Goal: Task Accomplishment & Management: Manage account settings

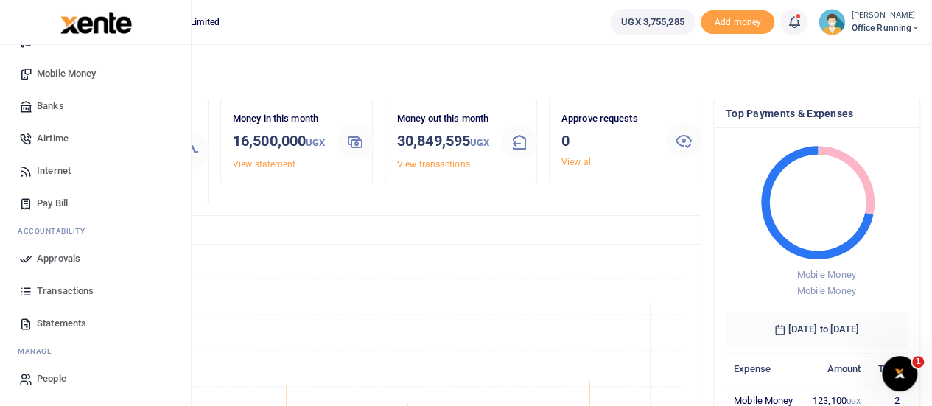
scroll to position [368, 0]
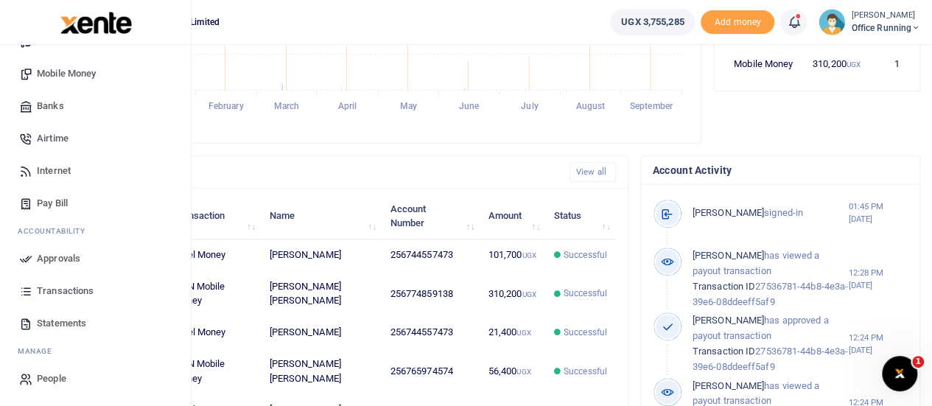
click at [68, 287] on span "Transactions" at bounding box center [65, 291] width 57 height 15
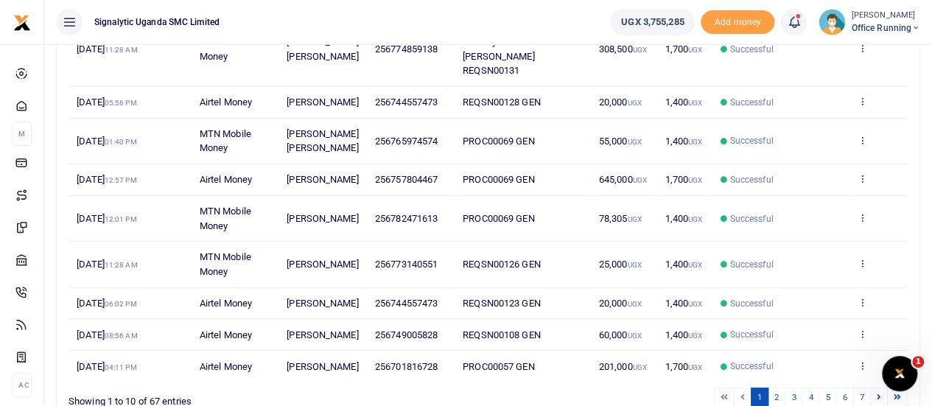
scroll to position [368, 0]
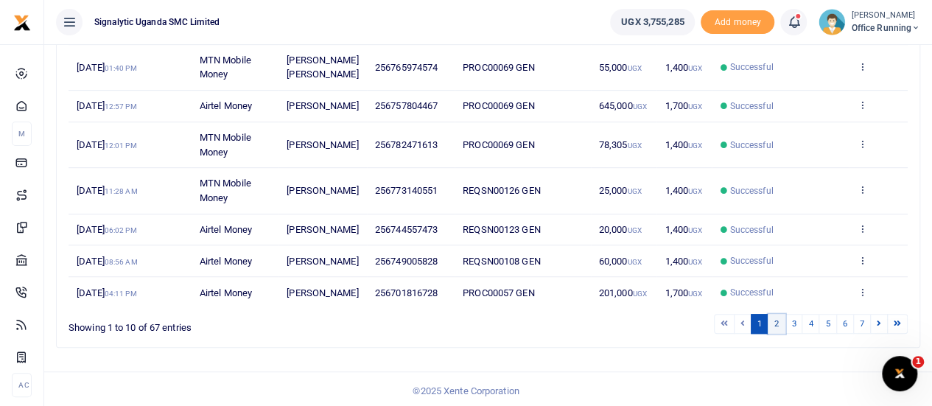
click at [783, 334] on link "2" at bounding box center [777, 324] width 18 height 20
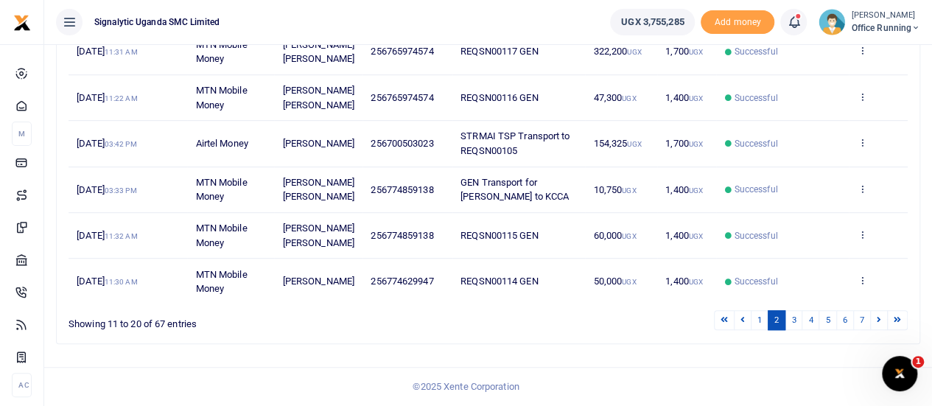
scroll to position [454, 0]
click at [859, 282] on icon at bounding box center [862, 280] width 10 height 10
click at [805, 264] on link "Send again" at bounding box center [808, 257] width 116 height 21
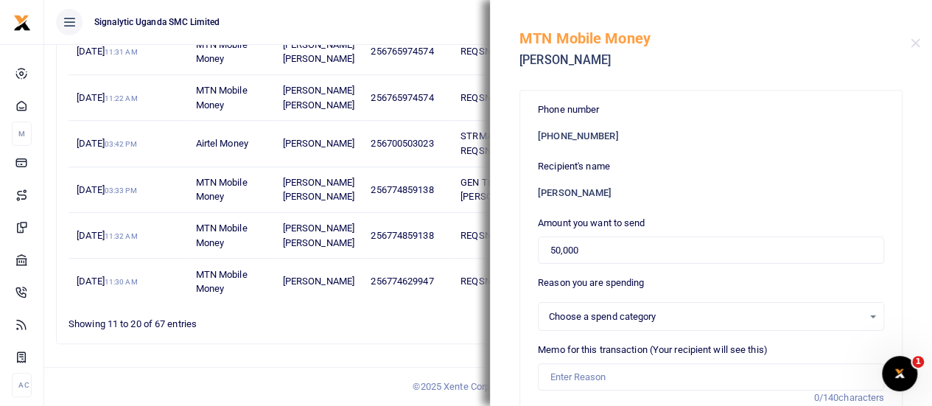
select select
click at [557, 256] on input "50,000" at bounding box center [711, 251] width 346 height 28
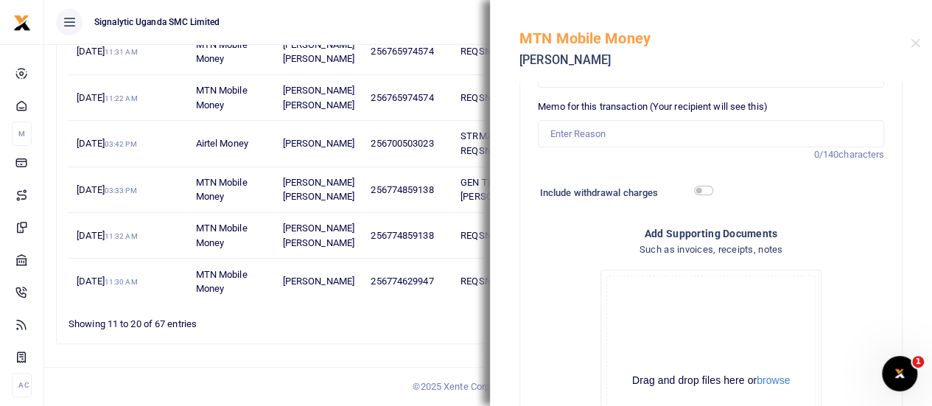
scroll to position [114, 0]
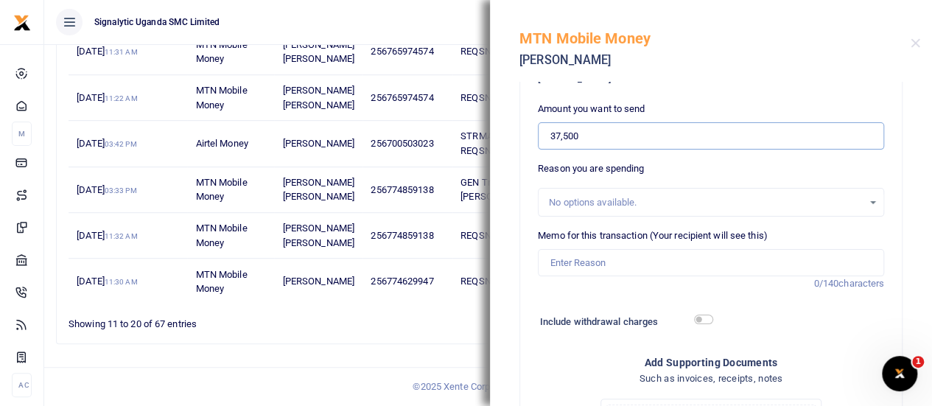
type input "37,500"
click at [615, 265] on input "Memo for this transaction (Your recipient will see this)" at bounding box center [711, 263] width 346 height 28
click at [592, 262] on input "Memo for this transaction (Your recipient will see this)" at bounding box center [711, 263] width 346 height 28
paste input "REQSN00133"
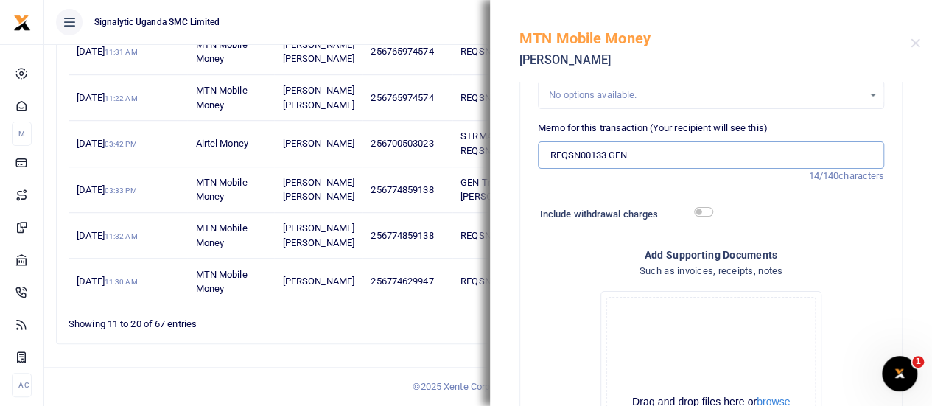
scroll to position [409, 0]
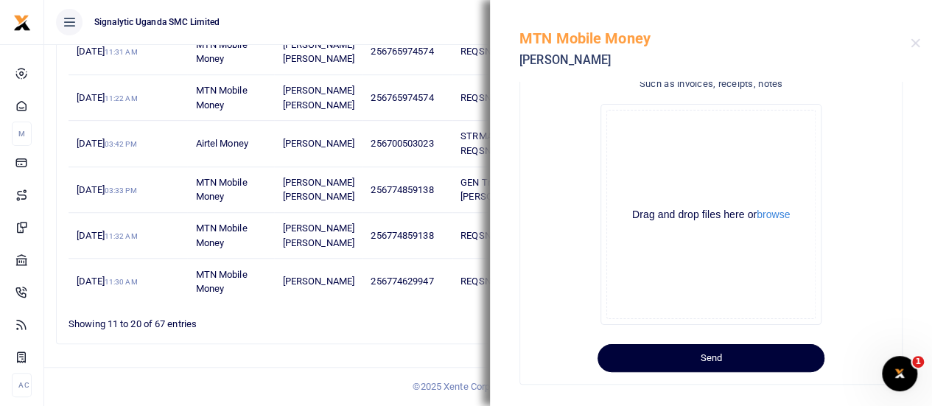
type input "REQSN00133 GEN"
click at [741, 352] on button "Send" at bounding box center [711, 358] width 227 height 28
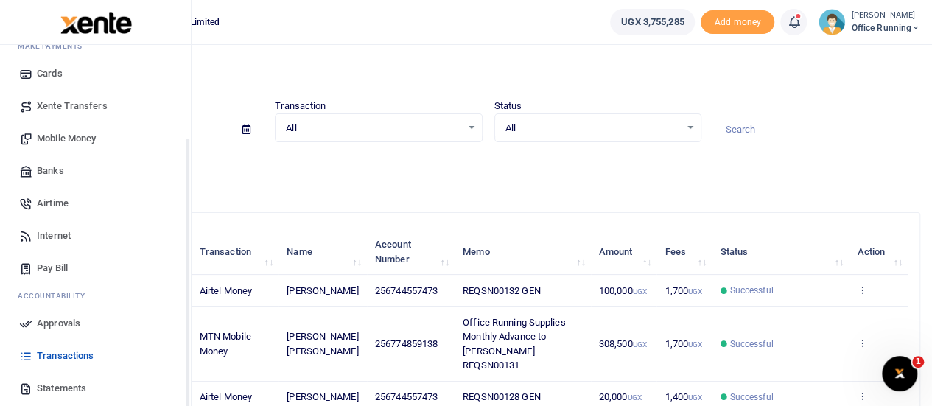
scroll to position [152, 0]
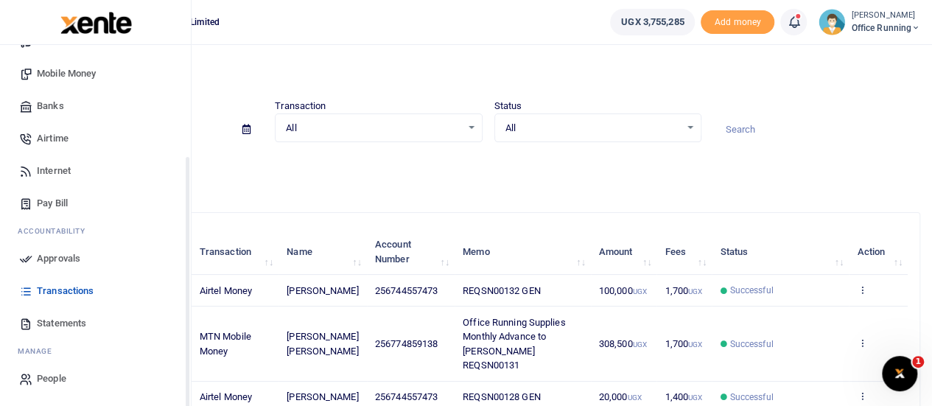
click at [53, 254] on span "Approvals" at bounding box center [58, 258] width 43 height 15
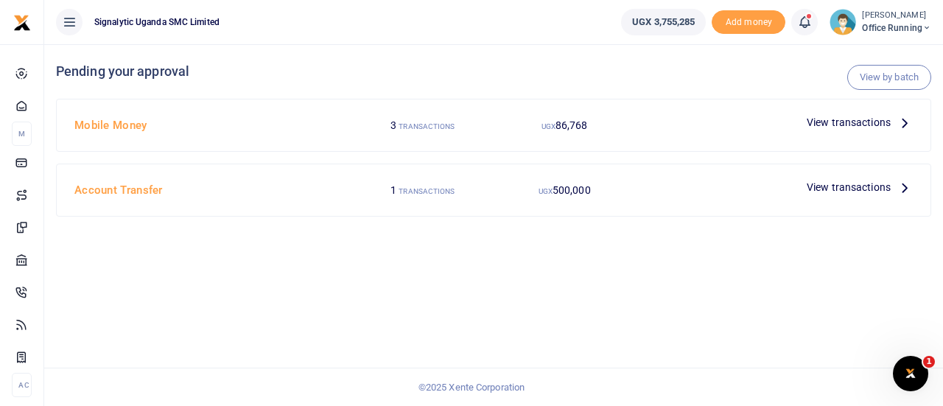
click at [860, 125] on span "View transactions" at bounding box center [849, 122] width 84 height 16
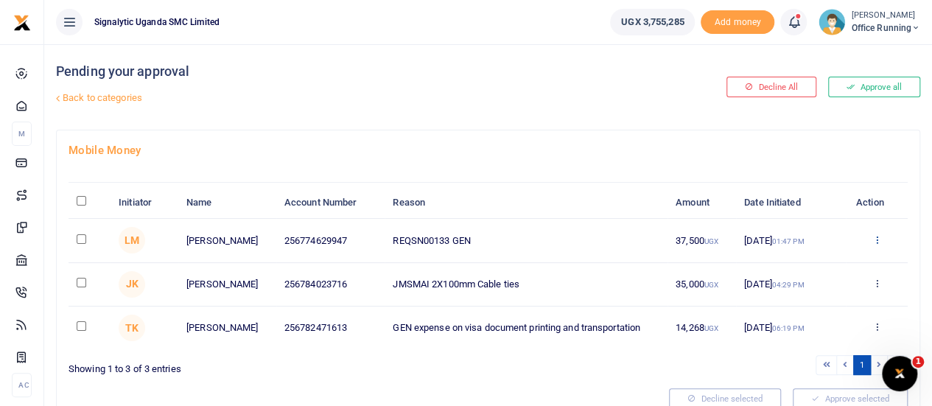
click at [874, 234] on icon at bounding box center [877, 239] width 10 height 10
click at [834, 256] on link "Approve" at bounding box center [822, 264] width 116 height 21
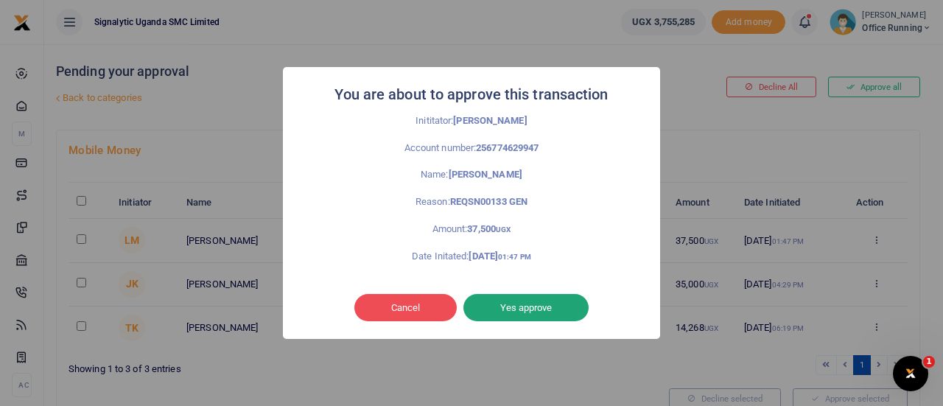
click at [534, 312] on button "Yes approve" at bounding box center [526, 308] width 125 height 28
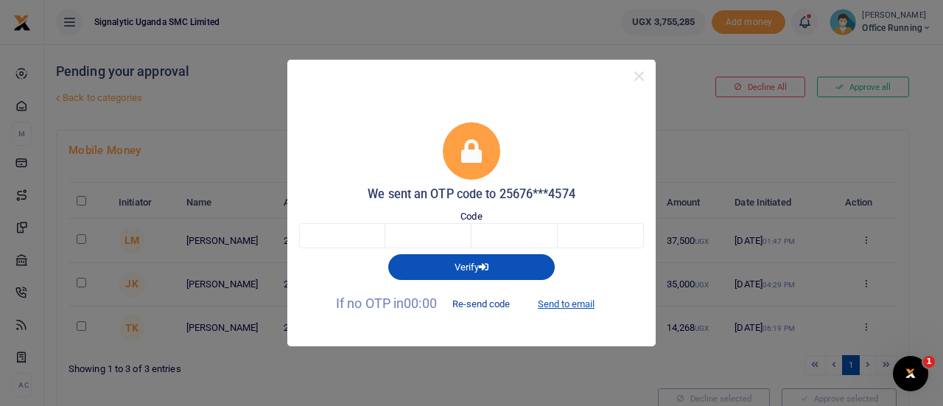
click at [496, 300] on button "Re-send code" at bounding box center [481, 304] width 83 height 25
click at [500, 303] on button "Re-send code" at bounding box center [481, 304] width 83 height 25
click at [577, 304] on button "Send to email" at bounding box center [566, 304] width 82 height 25
click at [346, 236] on input "text" at bounding box center [342, 235] width 86 height 25
type input "4"
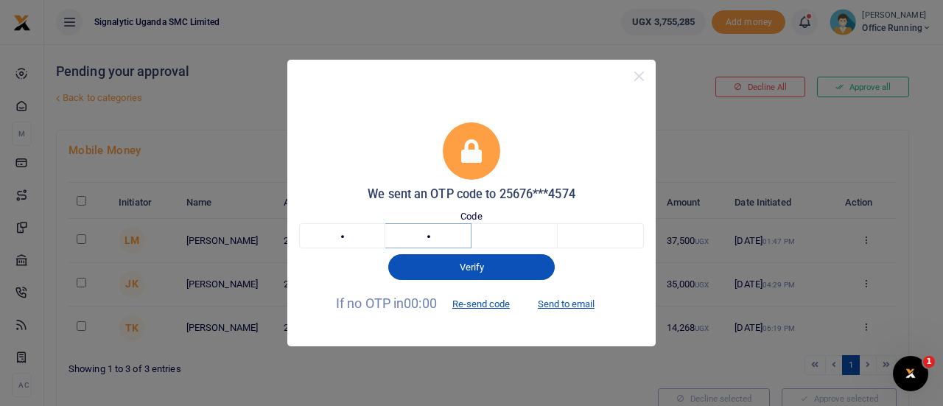
type input "9"
type input "8"
type input "9"
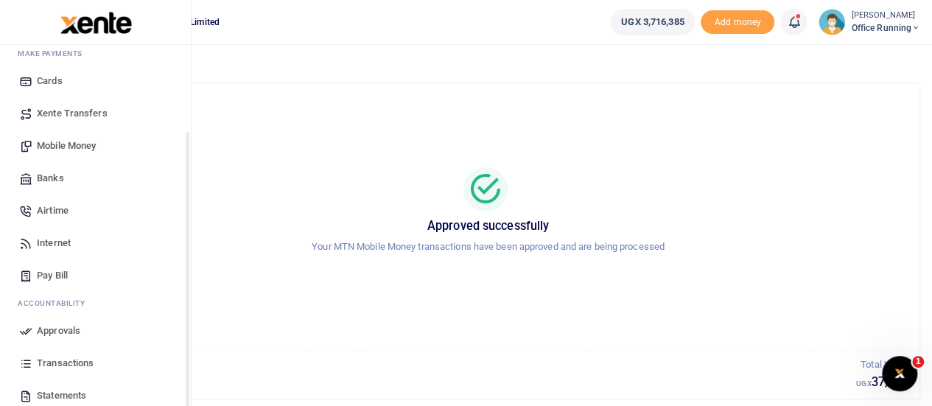
scroll to position [152, 0]
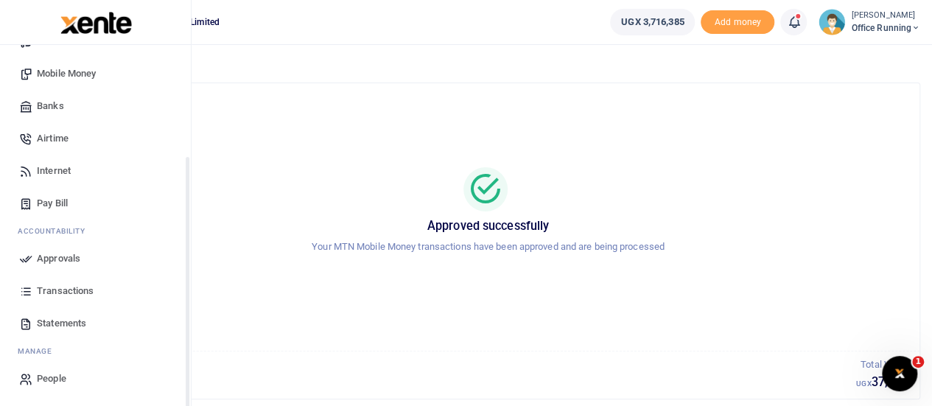
click at [60, 282] on link "Transactions" at bounding box center [95, 291] width 167 height 32
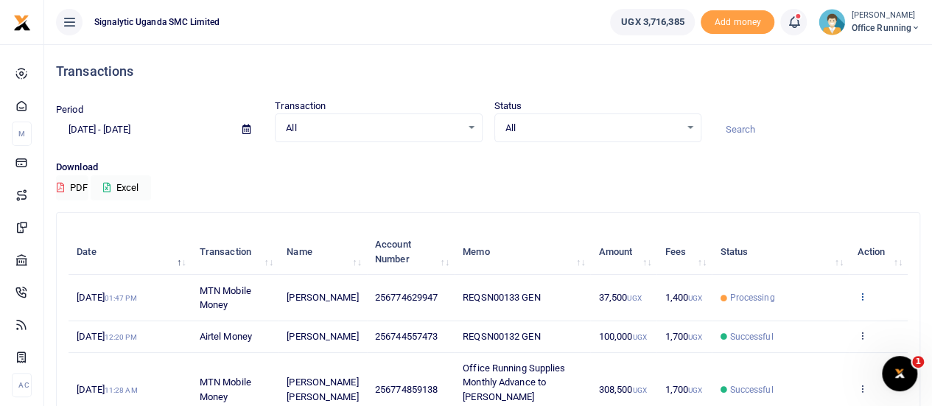
click at [861, 291] on icon at bounding box center [862, 296] width 10 height 10
click at [793, 318] on link "View details" at bounding box center [808, 322] width 116 height 21
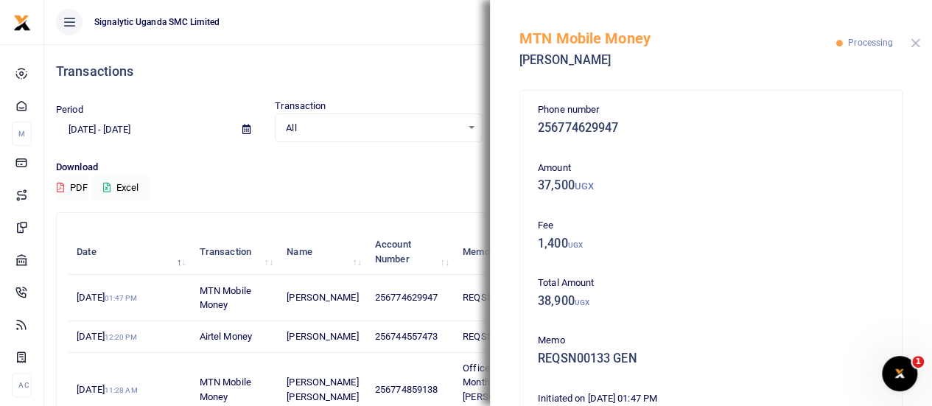
click at [917, 38] on button "Close" at bounding box center [916, 43] width 10 height 10
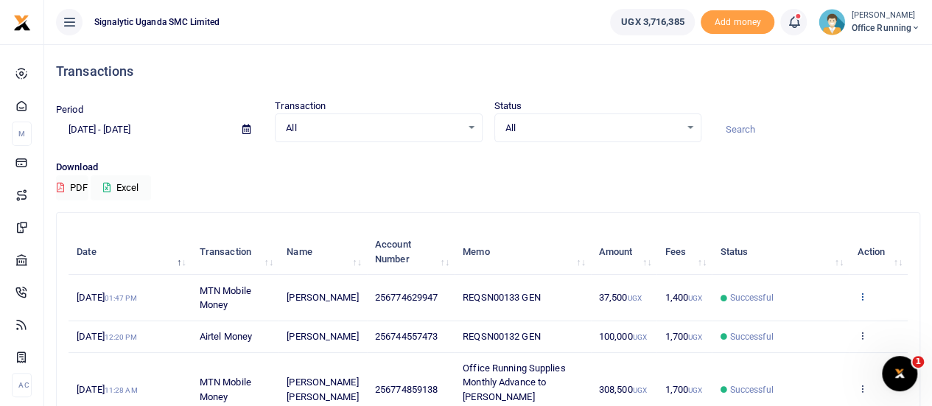
click at [864, 293] on icon at bounding box center [862, 296] width 10 height 10
click at [800, 324] on link "View details" at bounding box center [808, 322] width 116 height 21
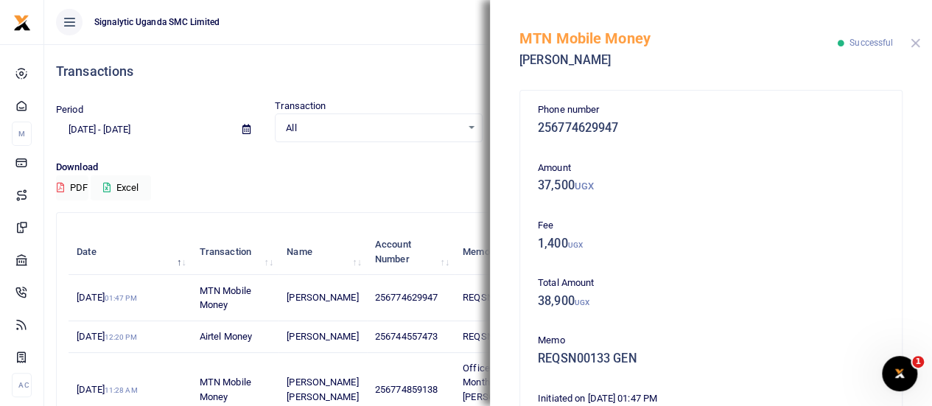
click at [915, 44] on button "Close" at bounding box center [916, 43] width 10 height 10
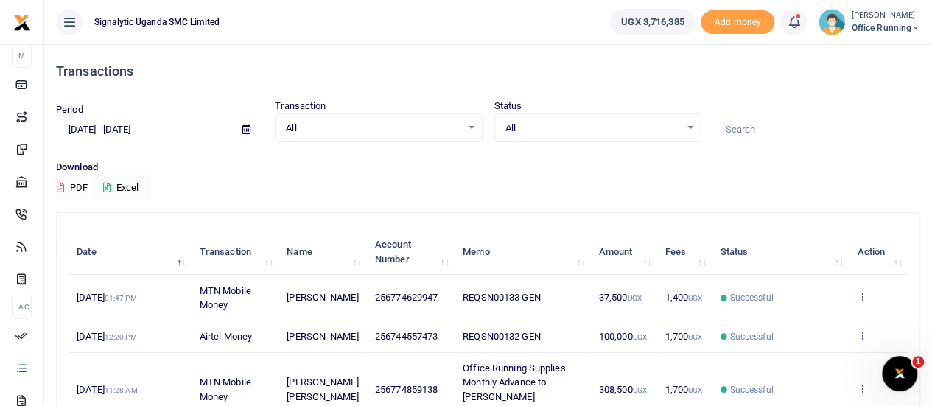
scroll to position [74, 0]
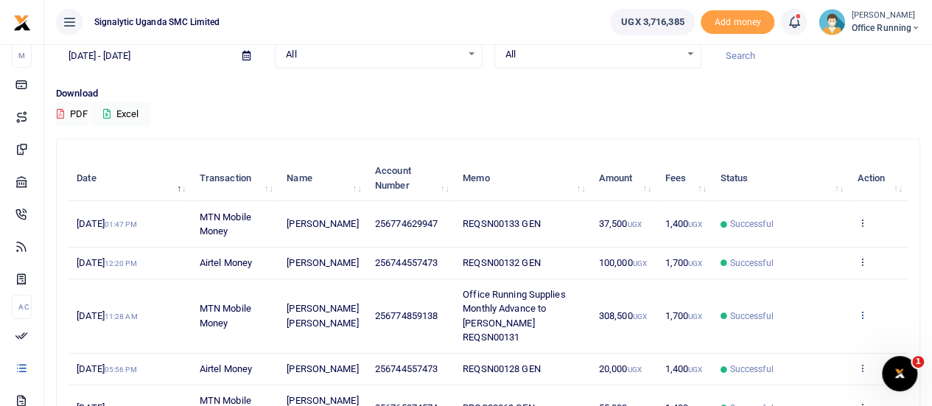
click at [863, 310] on icon at bounding box center [862, 315] width 10 height 10
click at [929, 192] on div "Transactions Period 08/31/2025 - 09/29/2025 Transaction All Select an option...…" at bounding box center [488, 345] width 888 height 749
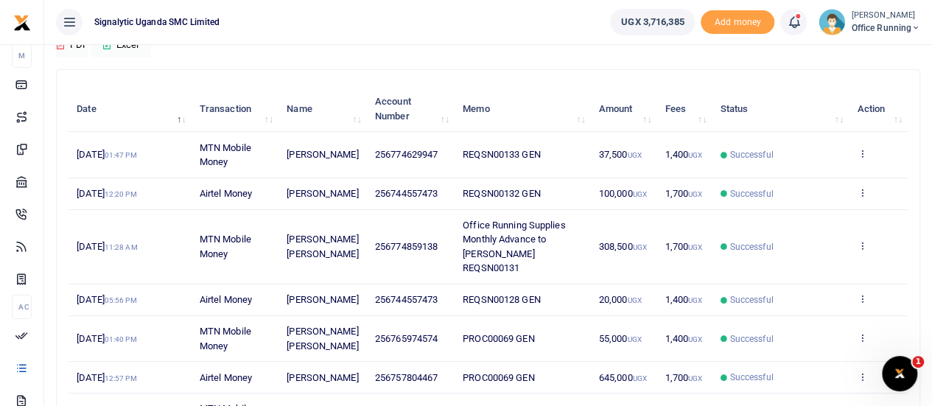
scroll to position [147, 0]
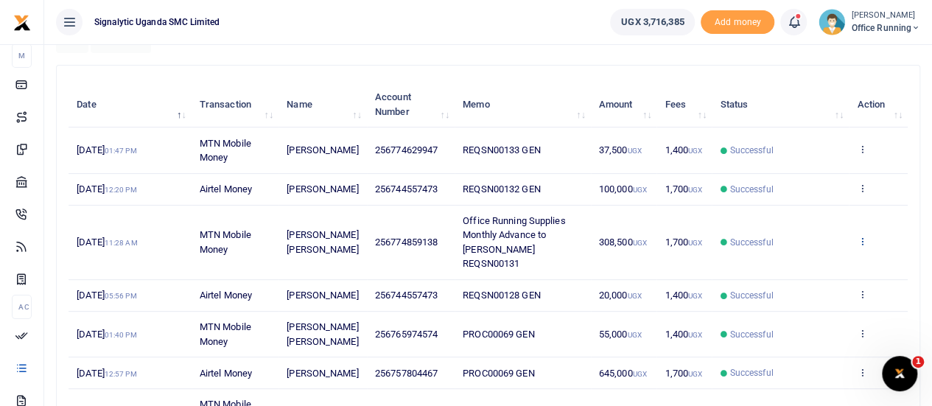
click at [859, 236] on icon at bounding box center [862, 241] width 10 height 10
click at [824, 288] on link "Send again" at bounding box center [808, 292] width 116 height 21
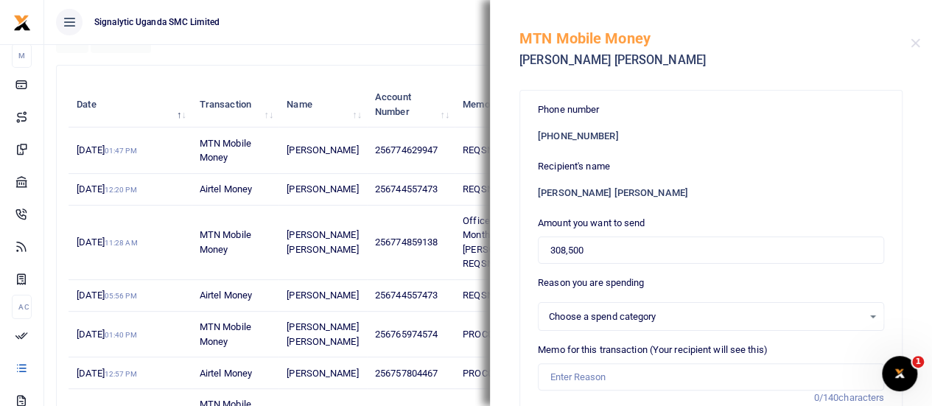
select select
click at [579, 245] on input "308,500" at bounding box center [711, 251] width 346 height 28
click at [570, 245] on input "308,500" at bounding box center [711, 251] width 346 height 28
click at [572, 245] on input "308,500" at bounding box center [711, 251] width 346 height 28
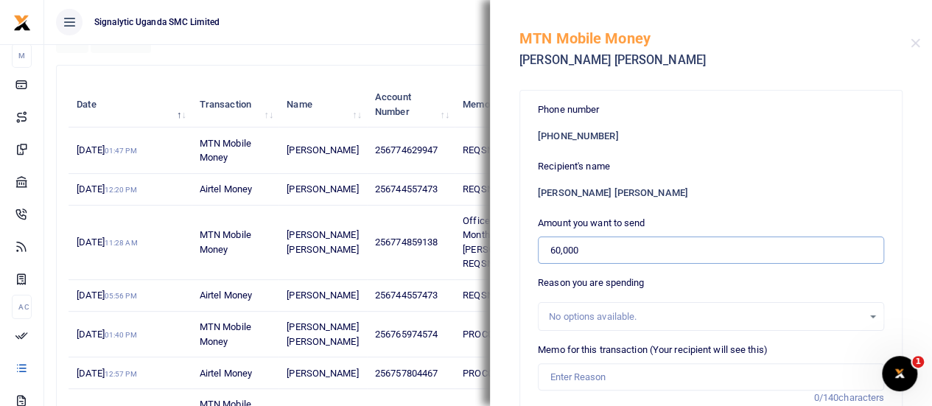
type input "60,000"
click at [745, 166] on div "Recipient's name Jude Anthony Lusambu" at bounding box center [711, 178] width 346 height 39
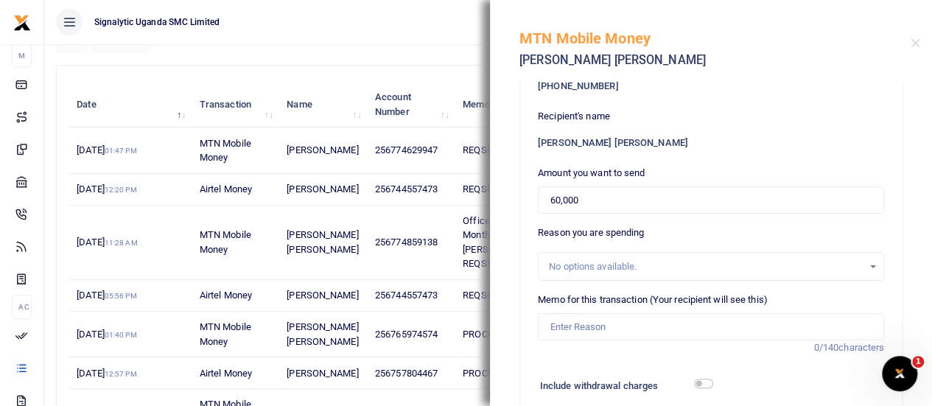
scroll to position [74, 0]
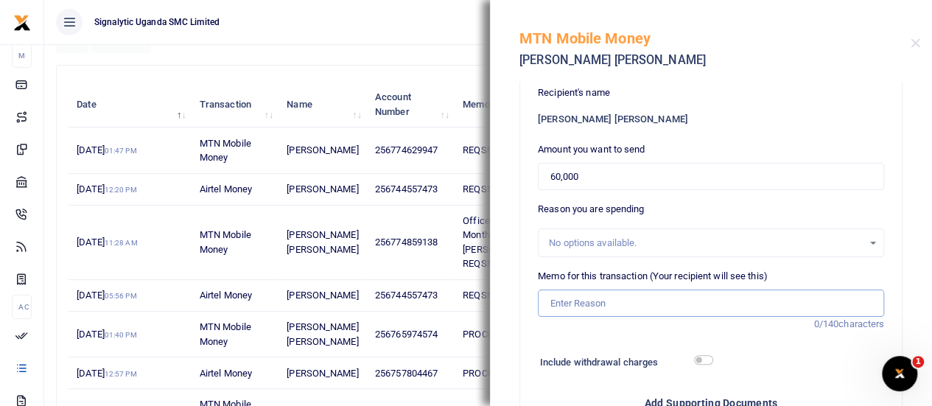
click at [583, 301] on input "Memo for this transaction (Your recipient will see this)" at bounding box center [711, 304] width 346 height 28
paste input "REQSN00130"
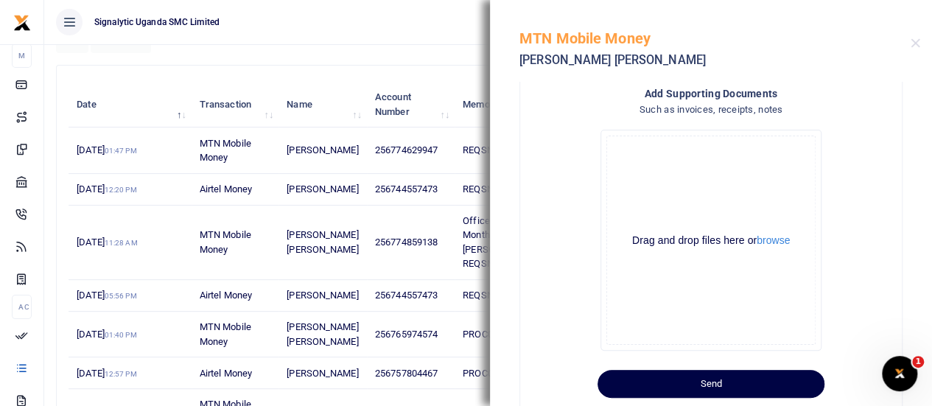
scroll to position [409, 0]
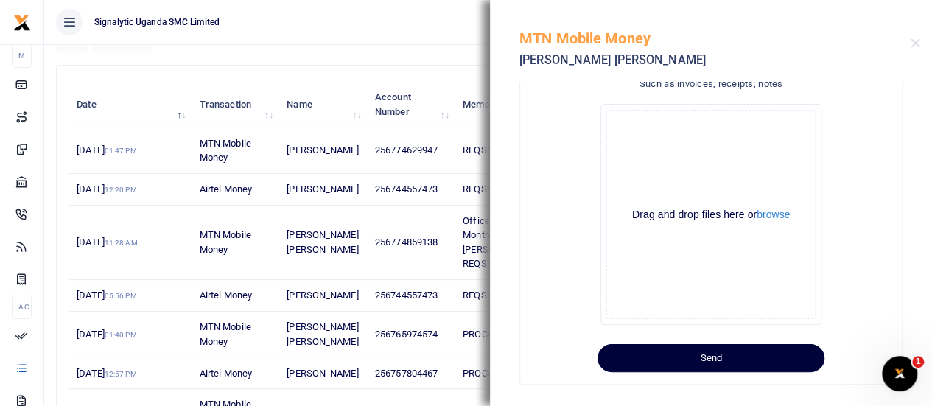
type input "REQSN00130 GEN"
click at [729, 346] on button "Send" at bounding box center [711, 358] width 227 height 28
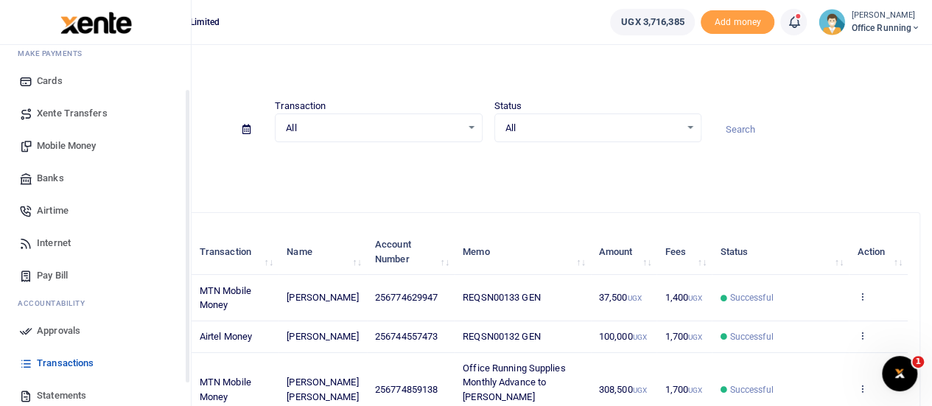
scroll to position [152, 0]
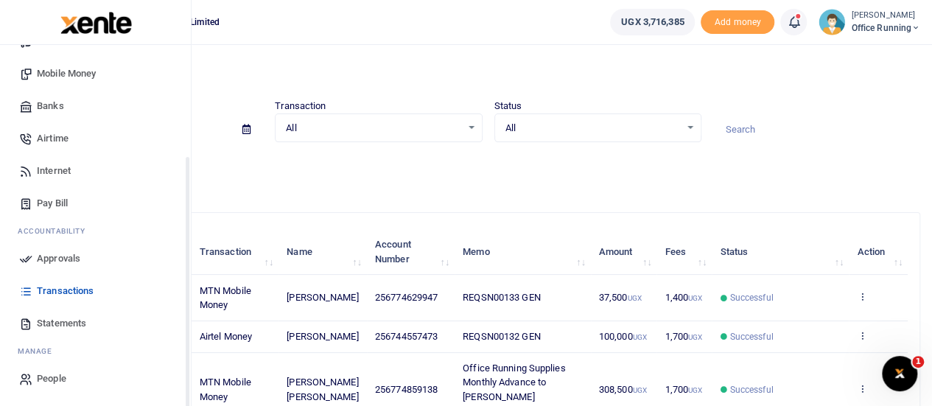
click at [65, 260] on span "Approvals" at bounding box center [58, 258] width 43 height 15
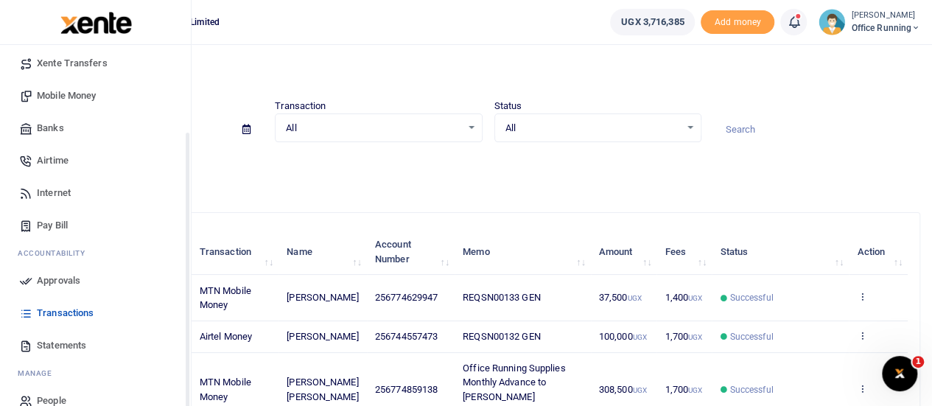
scroll to position [108, 0]
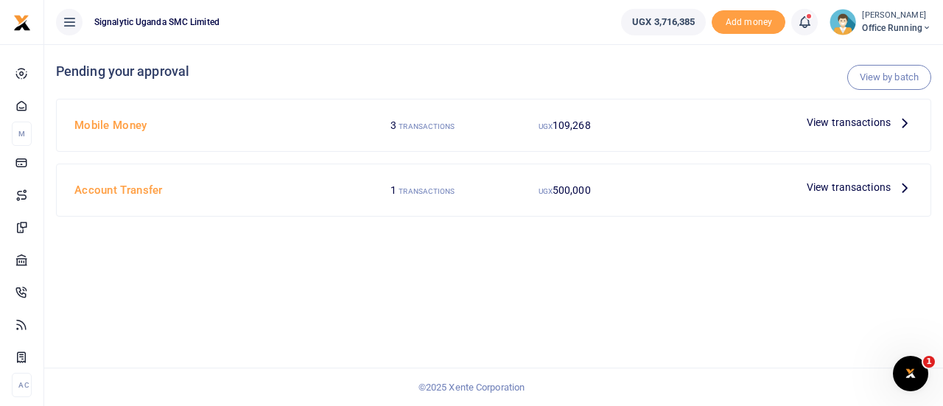
click at [837, 128] on span "View transactions" at bounding box center [849, 122] width 84 height 16
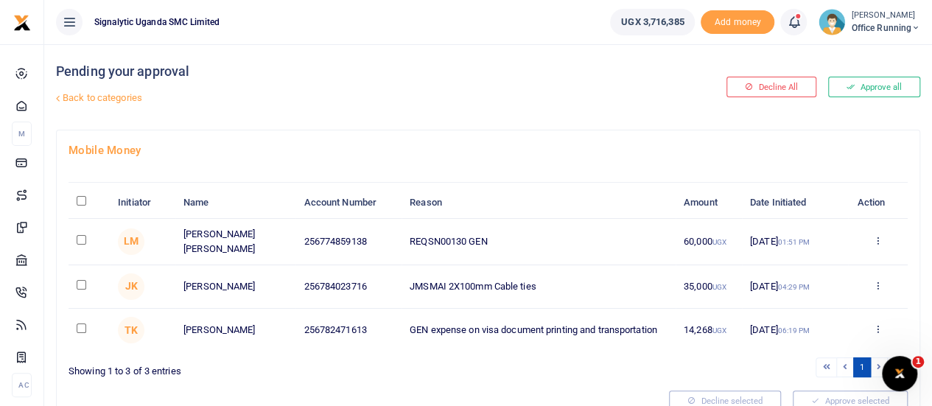
click at [884, 240] on div "Approve Decline Details" at bounding box center [877, 241] width 43 height 15
click at [879, 237] on icon at bounding box center [878, 240] width 10 height 10
click at [827, 265] on link "Approve" at bounding box center [824, 264] width 116 height 21
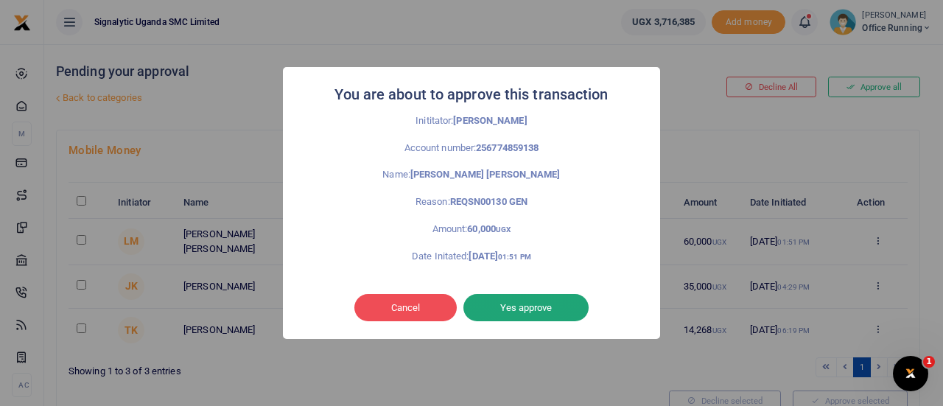
click at [523, 297] on button "Yes approve" at bounding box center [526, 308] width 125 height 28
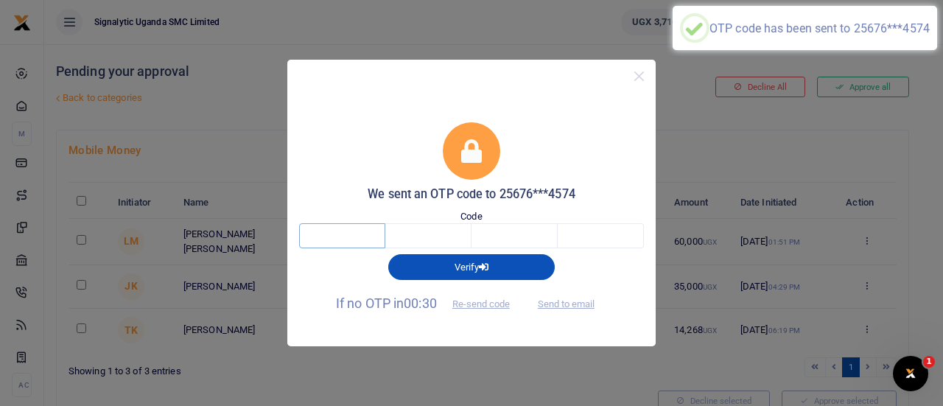
click at [344, 233] on input "text" at bounding box center [342, 235] width 86 height 25
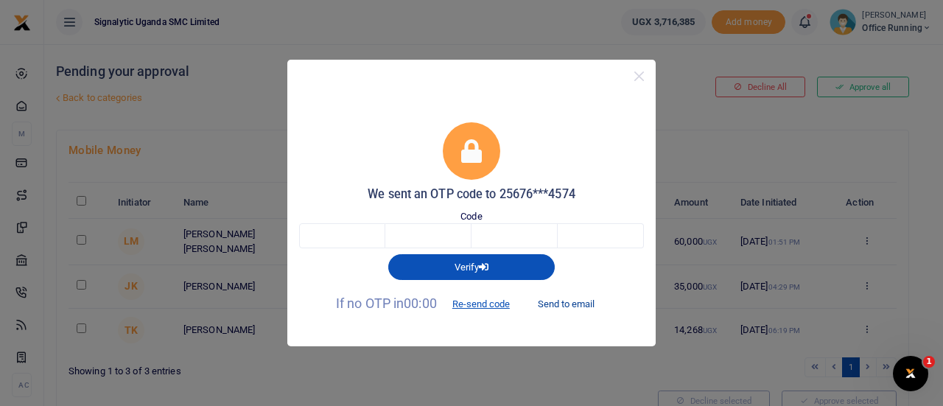
click at [568, 304] on button "Send to email" at bounding box center [566, 304] width 82 height 25
click at [356, 236] on input "text" at bounding box center [342, 235] width 86 height 25
type input "8"
type input "6"
type input "7"
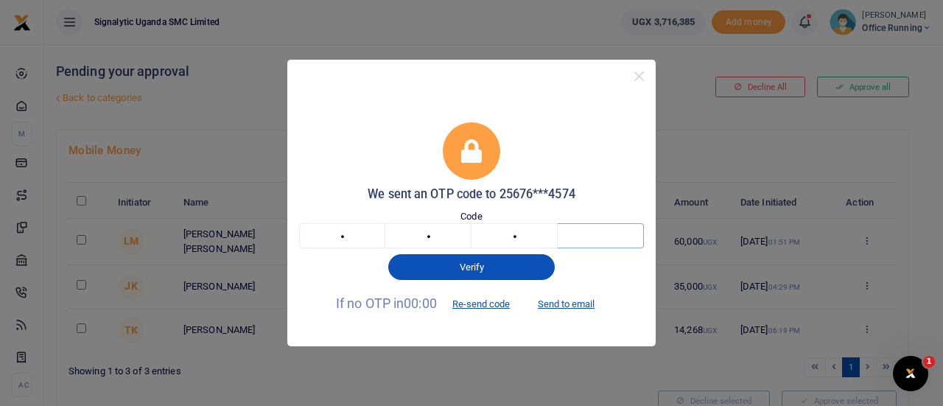
type input "1"
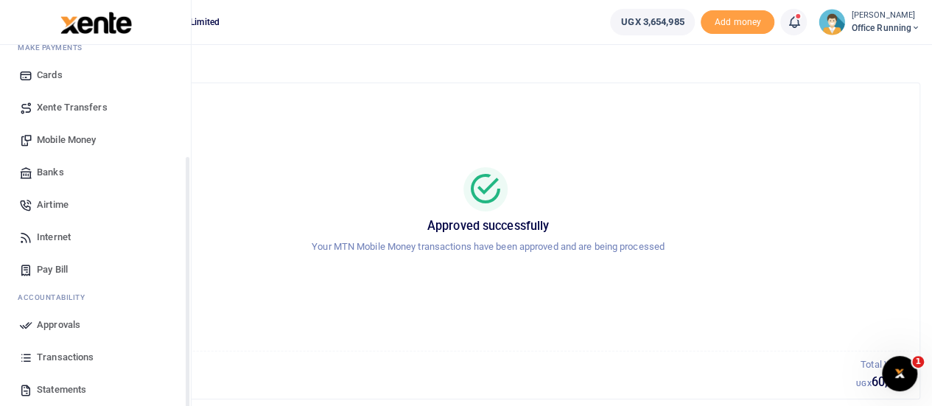
scroll to position [152, 0]
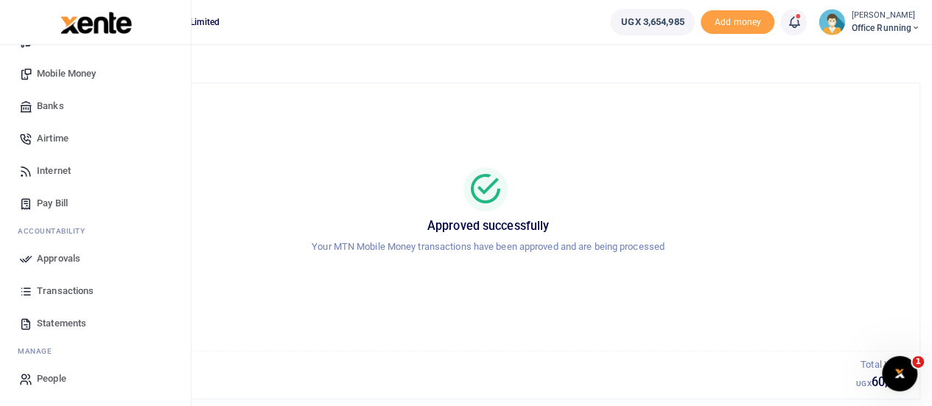
click at [73, 287] on span "Transactions" at bounding box center [65, 291] width 57 height 15
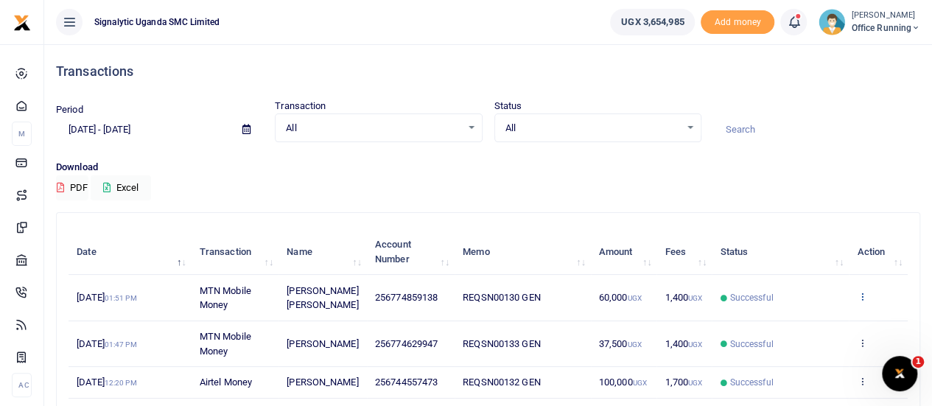
click at [867, 295] on icon at bounding box center [862, 296] width 10 height 10
click at [818, 322] on link "View details" at bounding box center [808, 322] width 116 height 21
